Goal: Information Seeking & Learning: Learn about a topic

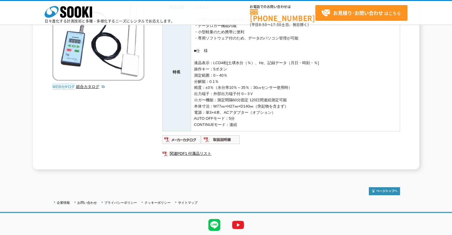
scroll to position [100, 0]
drag, startPoint x: 257, startPoint y: 93, endPoint x: 214, endPoint y: 93, distance: 43.1
click at [214, 93] on td "・土壌にセンサー差し込み後、瞬時約3秒で測定可能 ・データロガー機能内蔵 ・小型軽量のため携帯に便利 ・専用ソフトウェア付のため、データのパソコン管理が可能 …" at bounding box center [295, 72] width 209 height 117
click at [265, 95] on td "・土壌にセンサー差し込み後、瞬時約3秒で測定可能 ・データロガー機能内蔵 ・小型軽量のため携帯に便利 ・専用ソフトウェア付のため、データのパソコン管理が可能 …" at bounding box center [295, 72] width 209 height 117
drag, startPoint x: 265, startPoint y: 95, endPoint x: 215, endPoint y: 95, distance: 49.3
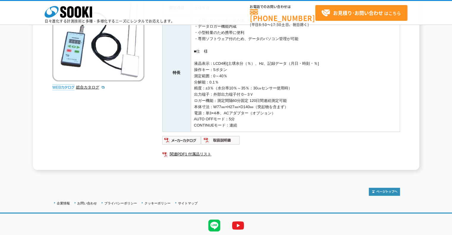
click at [215, 95] on td "・土壌にセンサー差し込み後、瞬時約3秒で測定可能 ・データロガー機能内蔵 ・小型軽量のため携帯に便利 ・専用ソフトウェア付のため、データのパソコン管理が可能 …" at bounding box center [295, 72] width 209 height 117
drag, startPoint x: 213, startPoint y: 94, endPoint x: 253, endPoint y: 96, distance: 39.6
click at [253, 96] on td "・土壌にセンサー差し込み後、瞬時約3秒で測定可能 ・データロガー機能内蔵 ・小型軽量のため携帯に便利 ・専用ソフトウェア付のため、データのパソコン管理が可能 …" at bounding box center [295, 72] width 209 height 117
click at [256, 95] on td "・土壌にセンサー差し込み後、瞬時約3秒で測定可能 ・データロガー機能内蔵 ・小型軽量のため携帯に便利 ・専用ソフトウェア付のため、データのパソコン管理が可能 …" at bounding box center [295, 72] width 209 height 117
drag, startPoint x: 254, startPoint y: 93, endPoint x: 214, endPoint y: 94, distance: 40.4
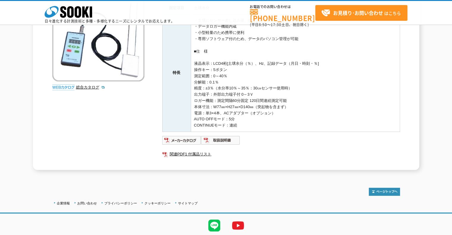
click at [214, 94] on td "・土壌にセンサー差し込み後、瞬時約3秒で測定可能 ・データロガー機能内蔵 ・小型軽量のため携帯に便利 ・専用ソフトウェア付のため、データのパソコン管理が可能 …" at bounding box center [295, 72] width 209 height 117
click at [213, 93] on td "・土壌にセンサー差し込み後、瞬時約3秒で測定可能 ・データロガー機能内蔵 ・小型軽量のため携帯に便利 ・専用ソフトウェア付のため、データのパソコン管理が可能 …" at bounding box center [295, 72] width 209 height 117
click at [212, 93] on td "・土壌にセンサー差し込み後、瞬時約3秒で測定可能 ・データロガー機能内蔵 ・小型軽量のため携帯に便利 ・専用ソフトウェア付のため、データのパソコン管理が可能 …" at bounding box center [295, 72] width 209 height 117
drag, startPoint x: 213, startPoint y: 94, endPoint x: 253, endPoint y: 94, distance: 39.8
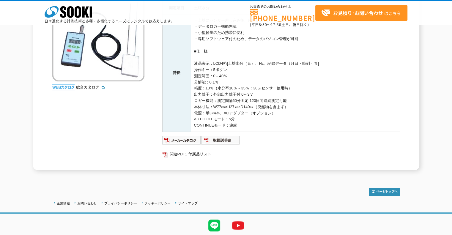
click at [253, 94] on td "・土壌にセンサー差し込み後、瞬時約3秒で測定可能 ・データロガー機能内蔵 ・小型軽量のため携帯に便利 ・専用ソフトウェア付のため、データのパソコン管理が可能 …" at bounding box center [295, 72] width 209 height 117
click at [257, 94] on td "・土壌にセンサー差し込み後、瞬時約3秒で測定可能 ・データロガー機能内蔵 ・小型軽量のため携帯に便利 ・専用ソフトウェア付のため、データのパソコン管理が可能 …" at bounding box center [295, 72] width 209 height 117
drag, startPoint x: 253, startPoint y: 94, endPoint x: 213, endPoint y: 93, distance: 39.5
click at [213, 93] on td "・土壌にセンサー差し込み後、瞬時約3秒で測定可能 ・データロガー機能内蔵 ・小型軽量のため携帯に便利 ・専用ソフトウェア付のため、データのパソコン管理が可能 …" at bounding box center [295, 72] width 209 height 117
click at [307, 90] on td "・土壌にセンサー差し込み後、瞬時約3秒で測定可能 ・データロガー機能内蔵 ・小型軽量のため携帯に便利 ・専用ソフトウェア付のため、データのパソコン管理が可能 …" at bounding box center [295, 72] width 209 height 117
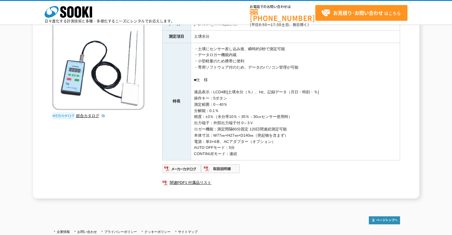
scroll to position [66, 0]
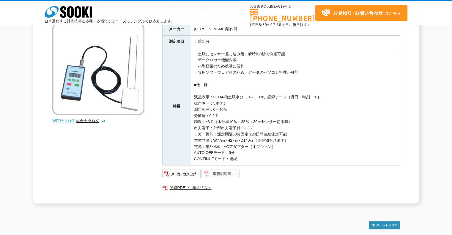
click at [216, 174] on img at bounding box center [220, 174] width 39 height 10
